Goal: Task Accomplishment & Management: Complete application form

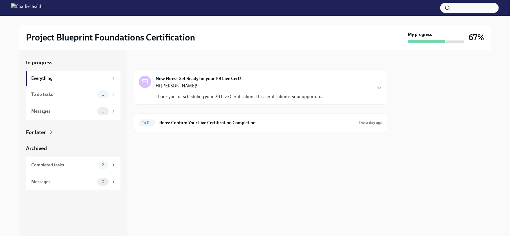
click at [205, 88] on p "Hi Steven!" at bounding box center [240, 86] width 168 height 6
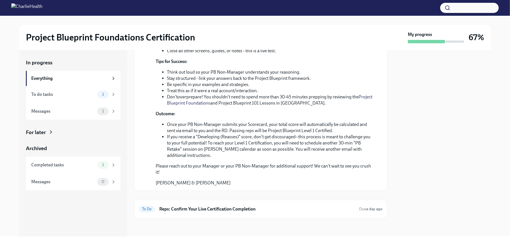
scroll to position [213, 0]
click at [229, 213] on div "To Do Reps: Confirm Your Live Certification Completion Due a day ago" at bounding box center [261, 209] width 244 height 9
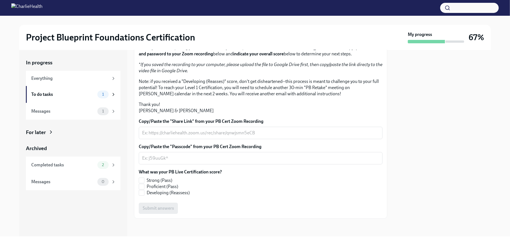
scroll to position [117, 0]
drag, startPoint x: 162, startPoint y: 187, endPoint x: 166, endPoint y: 186, distance: 3.6
click at [162, 187] on span "Proficient (Pass)" at bounding box center [163, 187] width 32 height 6
click at [144, 187] on input "Proficient (Pass)" at bounding box center [141, 186] width 5 height 5
checkbox input "true"
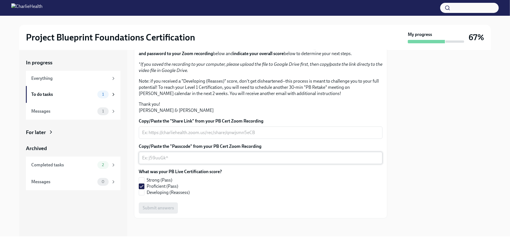
click at [216, 162] on textarea "Copy/Paste the "Passcode" from your PB Cert Zoom Recording" at bounding box center [260, 158] width 237 height 7
click at [191, 159] on textarea "Copy/Paste the "Passcode" from your PB Cert Zoom Recording" at bounding box center [260, 158] width 237 height 7
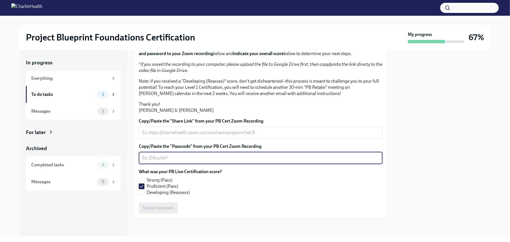
paste textarea "8cZ*s^iF"
type textarea "8cZ*s^iF"
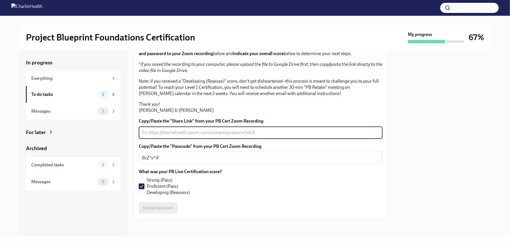
click at [198, 134] on textarea "Copy/Paste the "Share Link" from your PB Cert Zoom Recording" at bounding box center [260, 133] width 237 height 7
paste textarea "https://charliehealth.zoom.us/rec/share/hCQFKdTJv2BQ4joc6OxGD-N_gOhMJc9V_f6NvF2…"
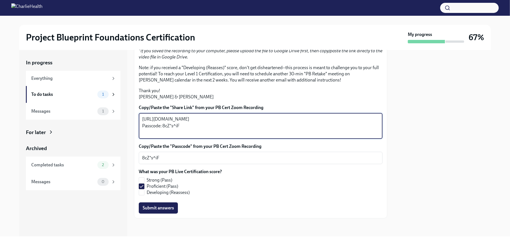
drag, startPoint x: 182, startPoint y: 147, endPoint x: 137, endPoint y: 147, distance: 44.8
click at [137, 147] on div "Hi Steven! Thank you for completing your scheduled Project Blueprint Live Certi…" at bounding box center [260, 115] width 253 height 208
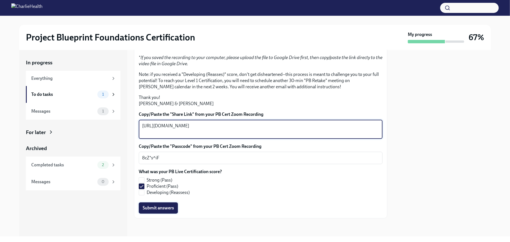
type textarea "https://charliehealth.zoom.us/rec/share/hCQFKdTJv2BQ4joc6OxGD-N_gOhMJc9V_f6NvF2…"
click at [166, 212] on button "Submit answers" at bounding box center [158, 208] width 39 height 11
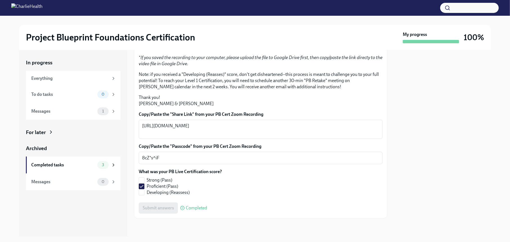
scroll to position [123, 0]
click at [308, 203] on div "Submit answers Completed" at bounding box center [261, 208] width 244 height 11
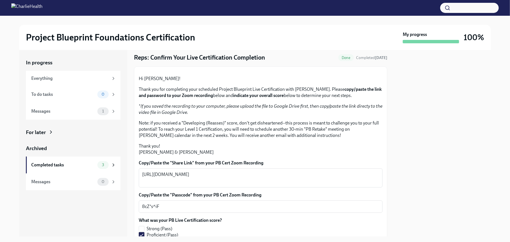
scroll to position [0, 0]
